Goal: Check status: Check status

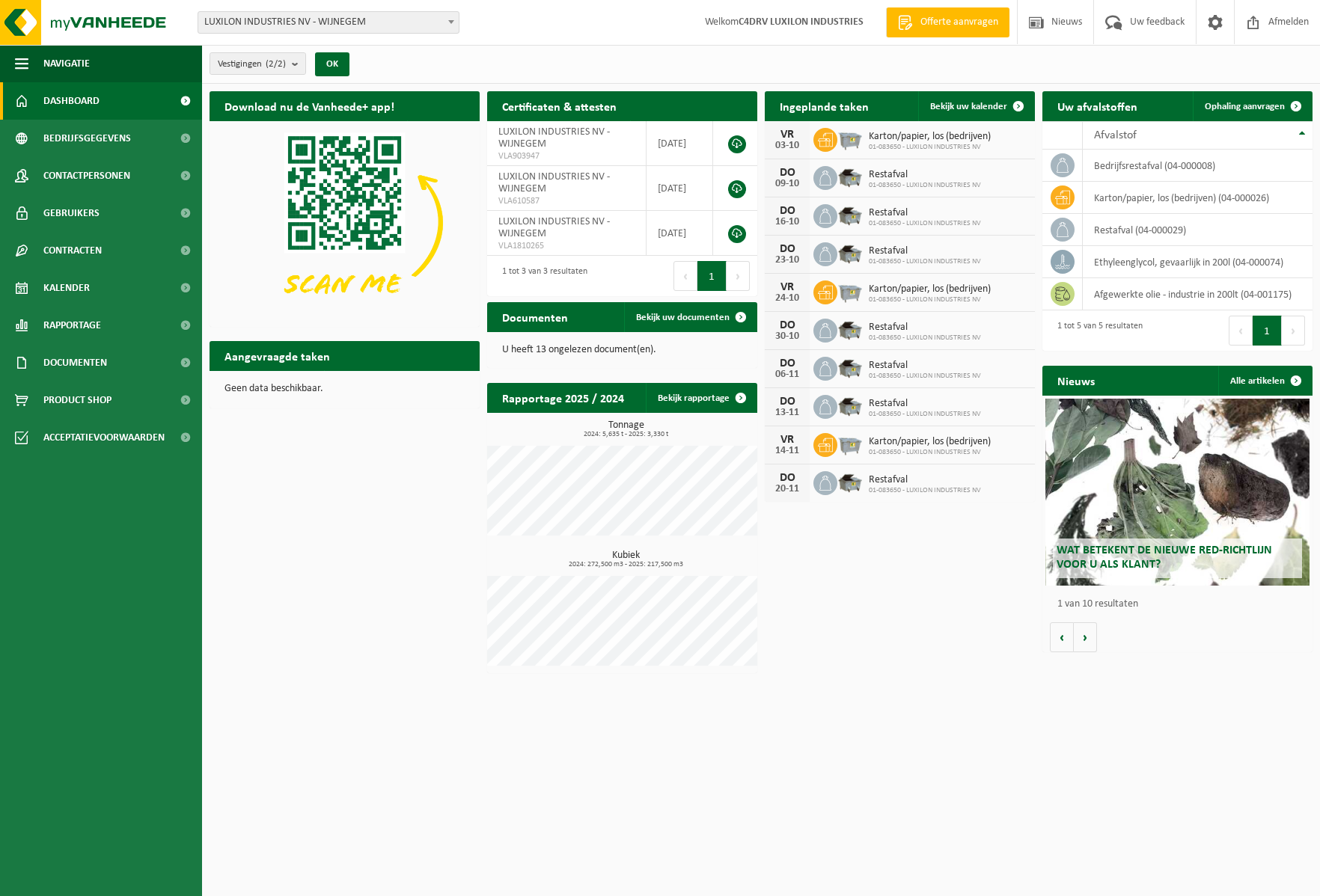
click at [898, 137] on span "Karton/papier, los (bedrijven)" at bounding box center [930, 137] width 122 height 12
click at [254, 586] on div "Download nu de Vanheede+ app! Verberg Certificaten & attesten Bekijk uw certifi…" at bounding box center [760, 382] width 1111 height 597
click at [956, 105] on span "Bekijk uw kalender" at bounding box center [969, 107] width 77 height 10
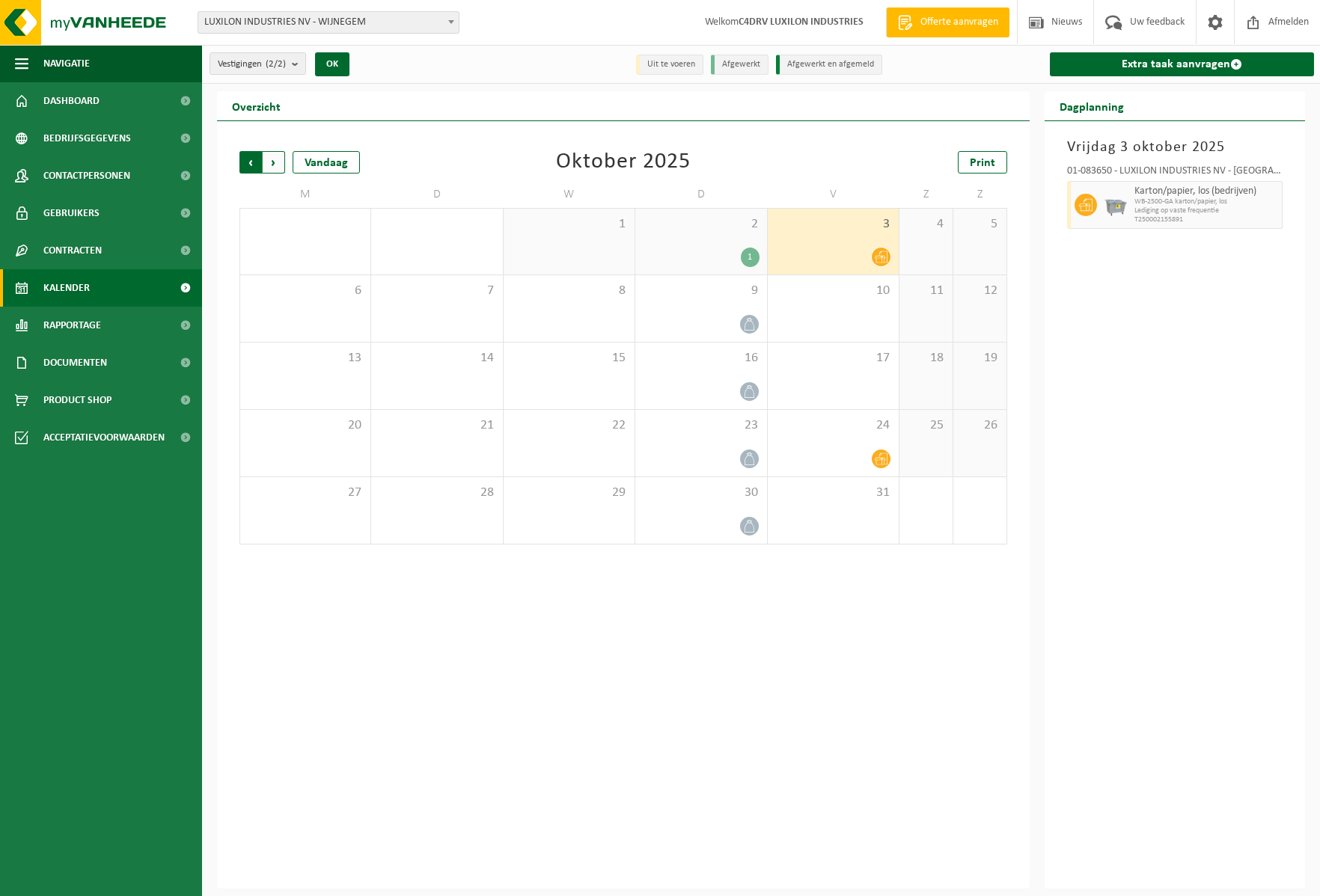
click at [280, 157] on span "Volgende" at bounding box center [273, 161] width 23 height 22
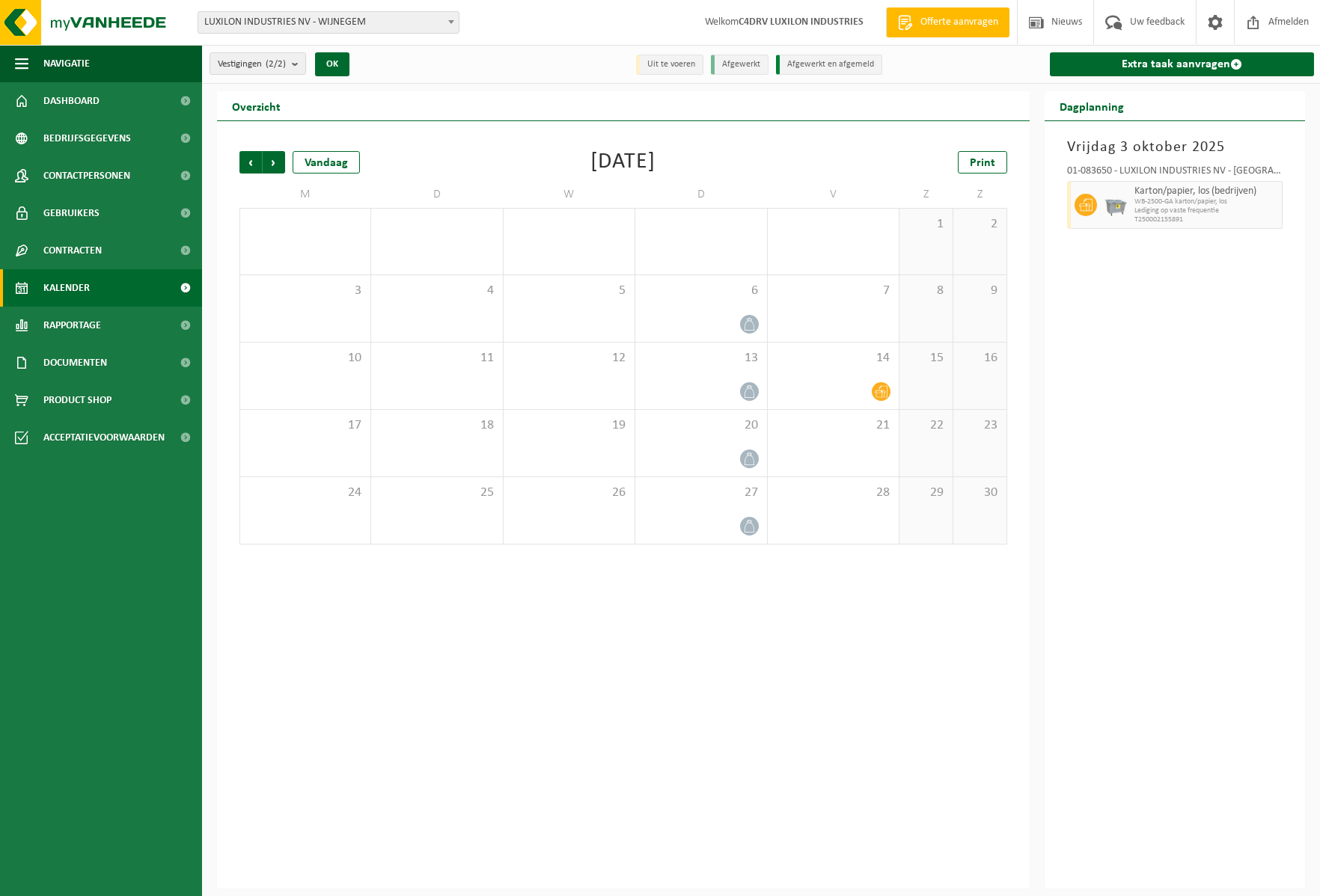
click at [280, 157] on span "Volgende" at bounding box center [273, 161] width 23 height 22
